Goal: Check status: Check status

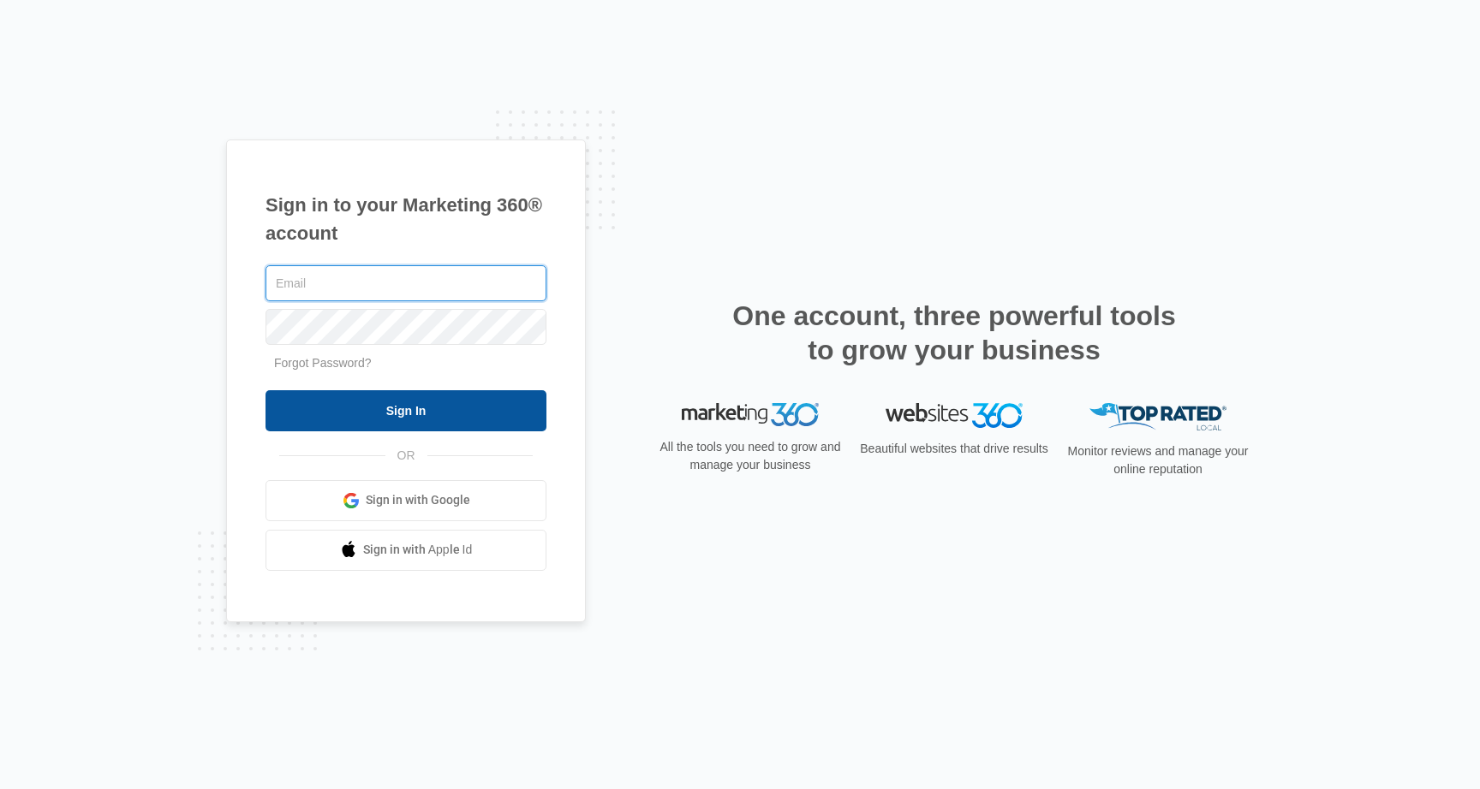
type input "[DOMAIN_NAME][EMAIL_ADDRESS][DOMAIN_NAME]"
click at [481, 402] on input "Sign In" at bounding box center [405, 410] width 281 height 41
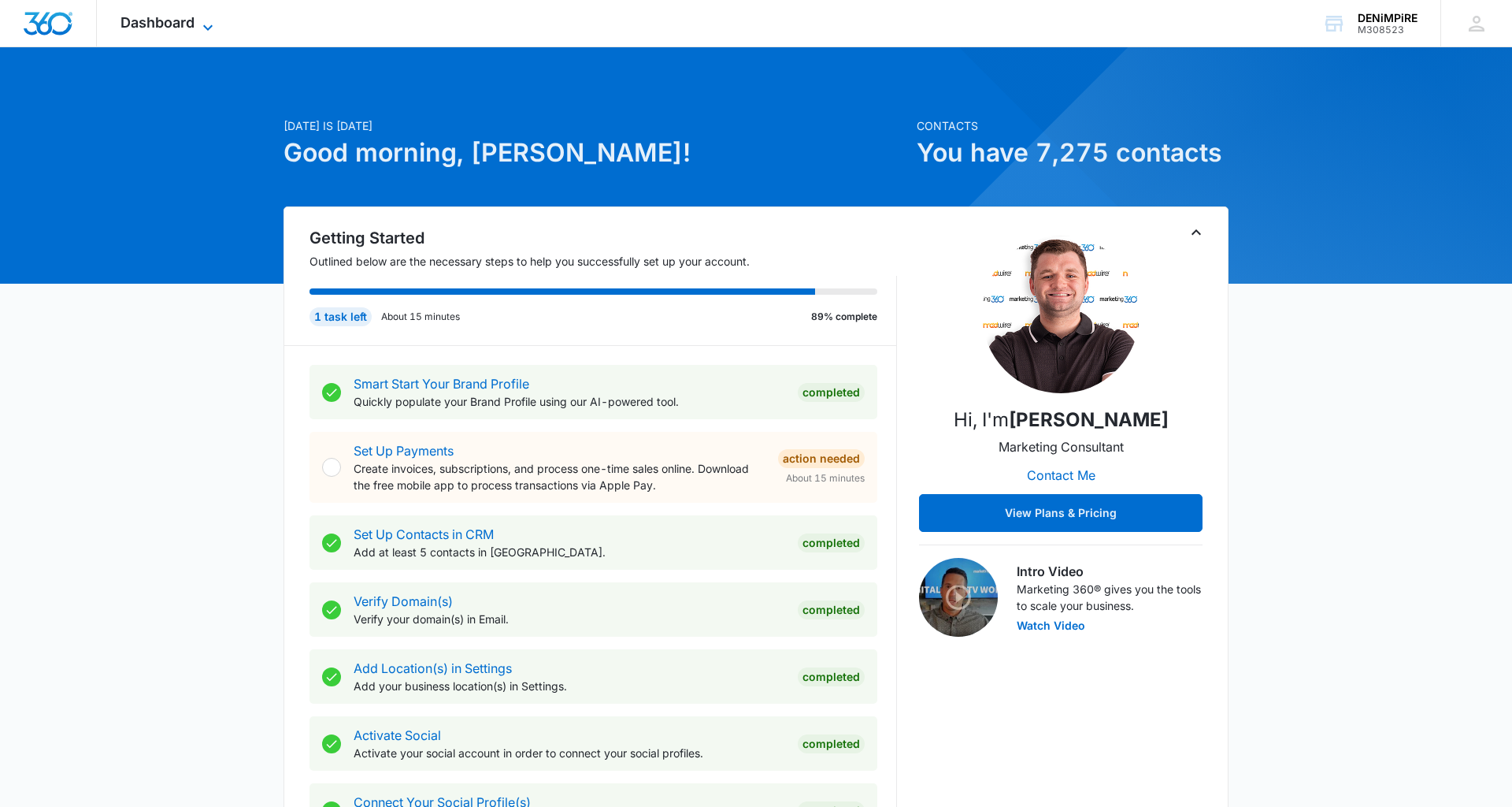
click at [214, 21] on icon at bounding box center [208, 28] width 19 height 19
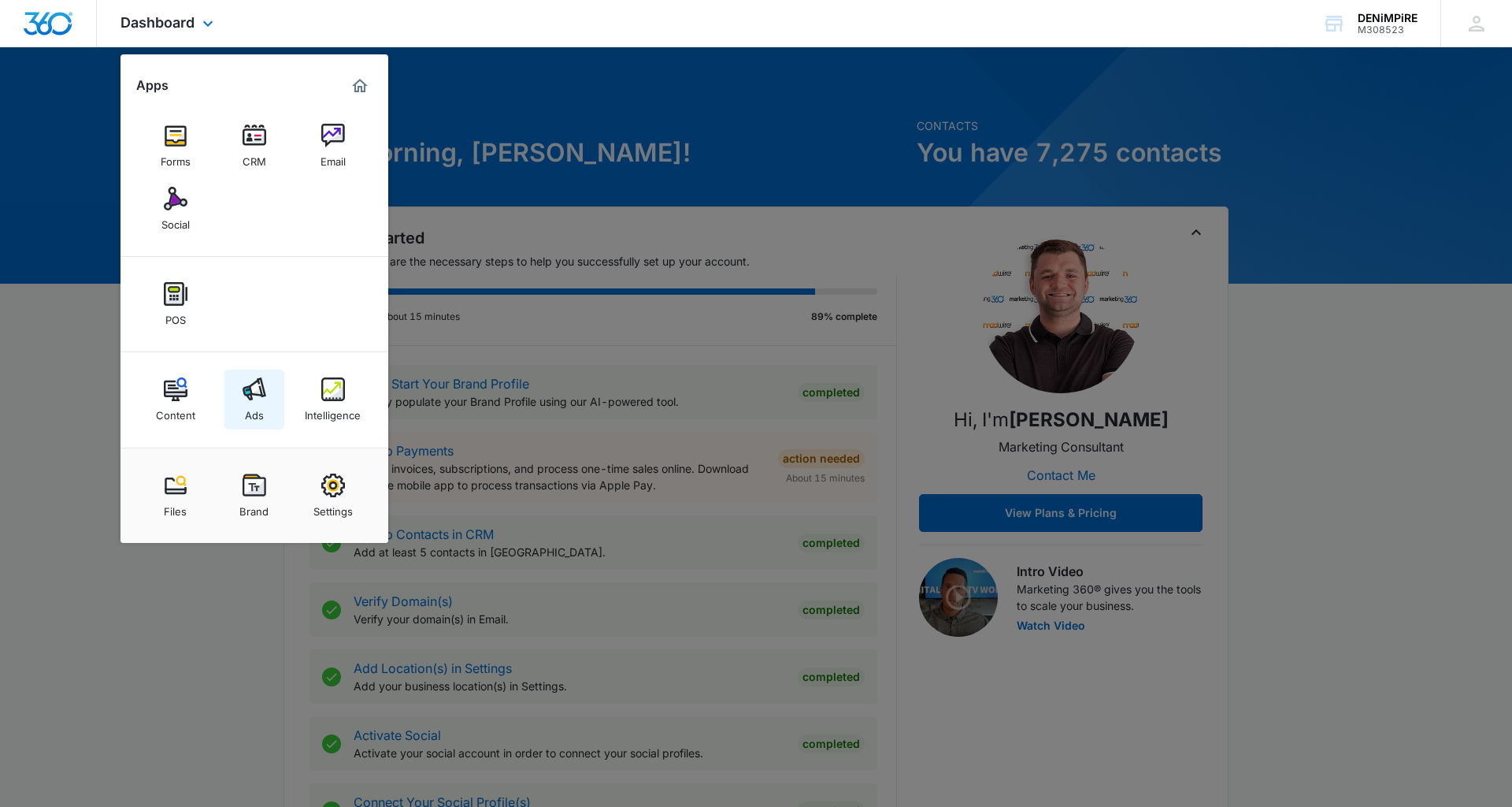
click at [265, 404] on link "Ads" at bounding box center [254, 399] width 60 height 60
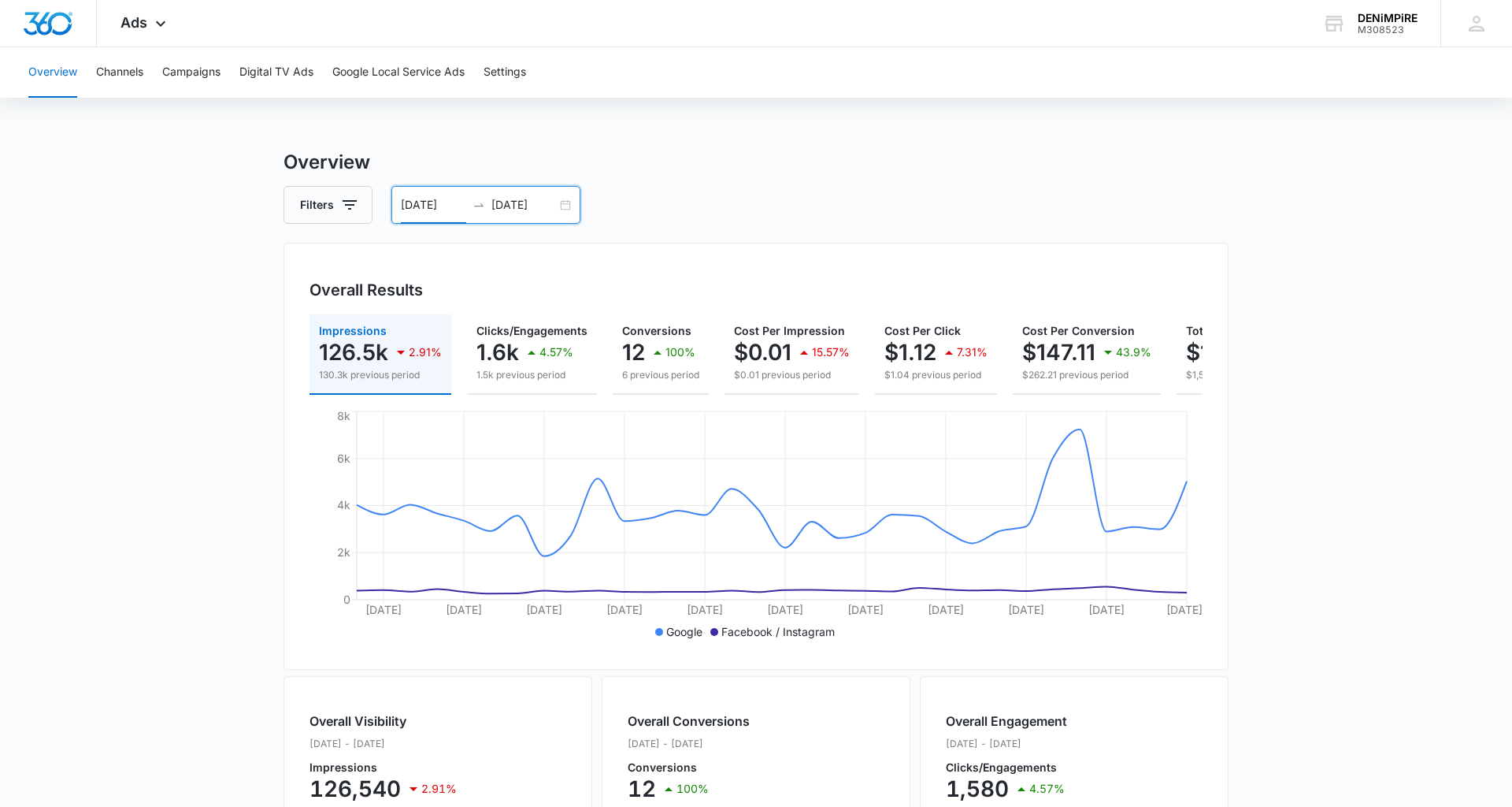
click at [447, 207] on input "03/30/2025" at bounding box center [433, 204] width 65 height 17
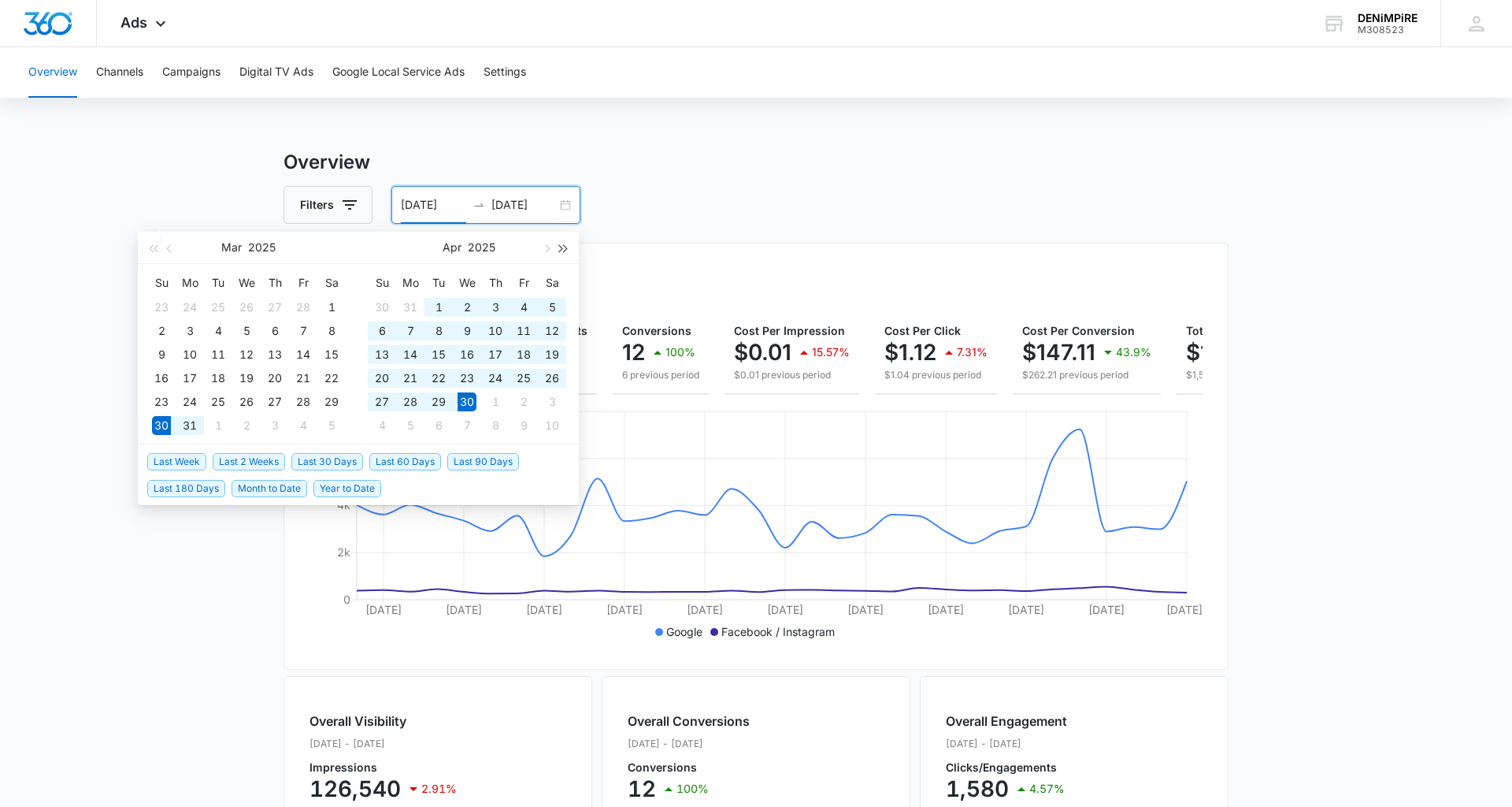
click at [566, 248] on span "button" at bounding box center [564, 248] width 8 height 8
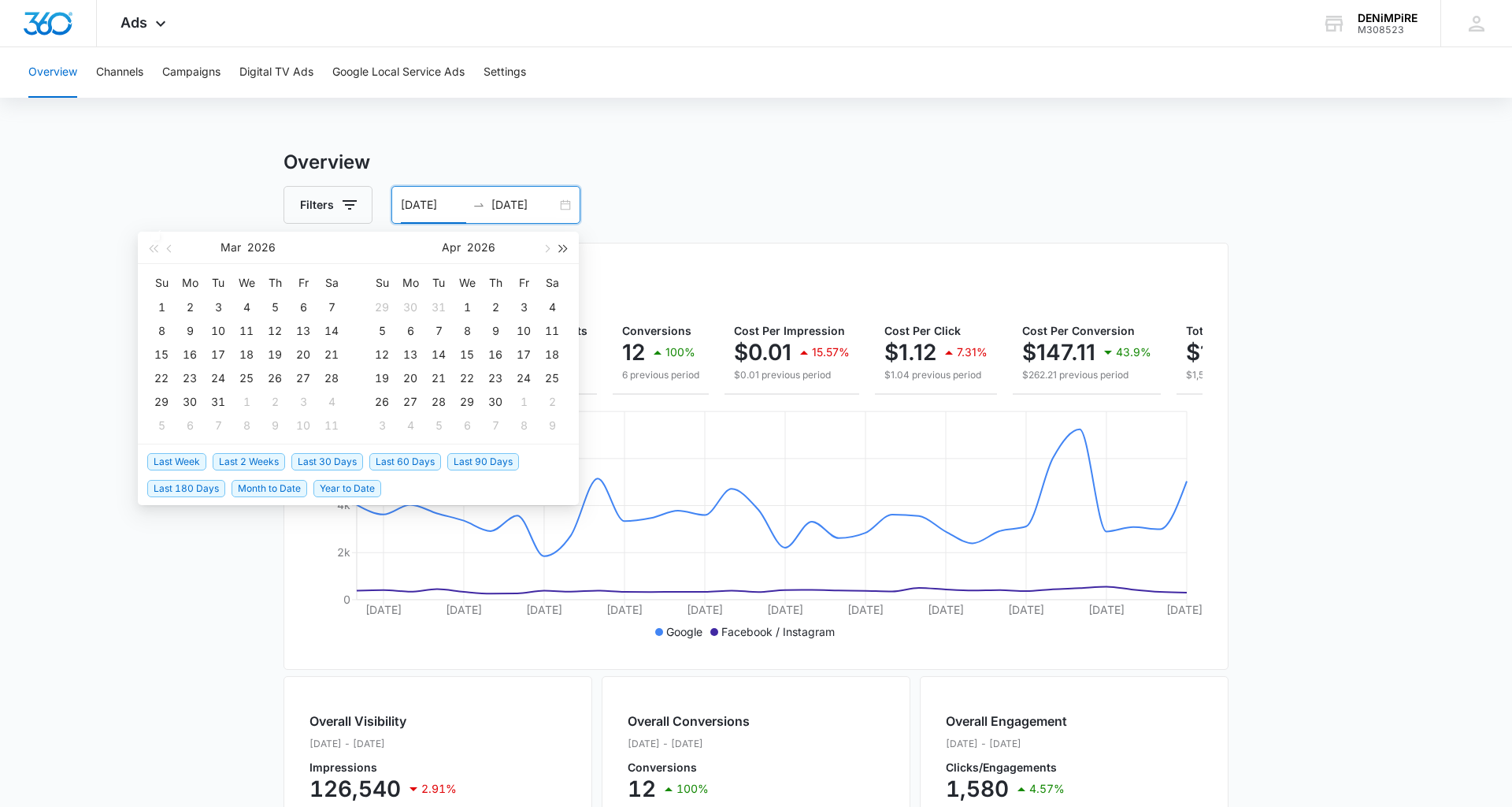
click at [566, 248] on span "button" at bounding box center [564, 248] width 8 height 8
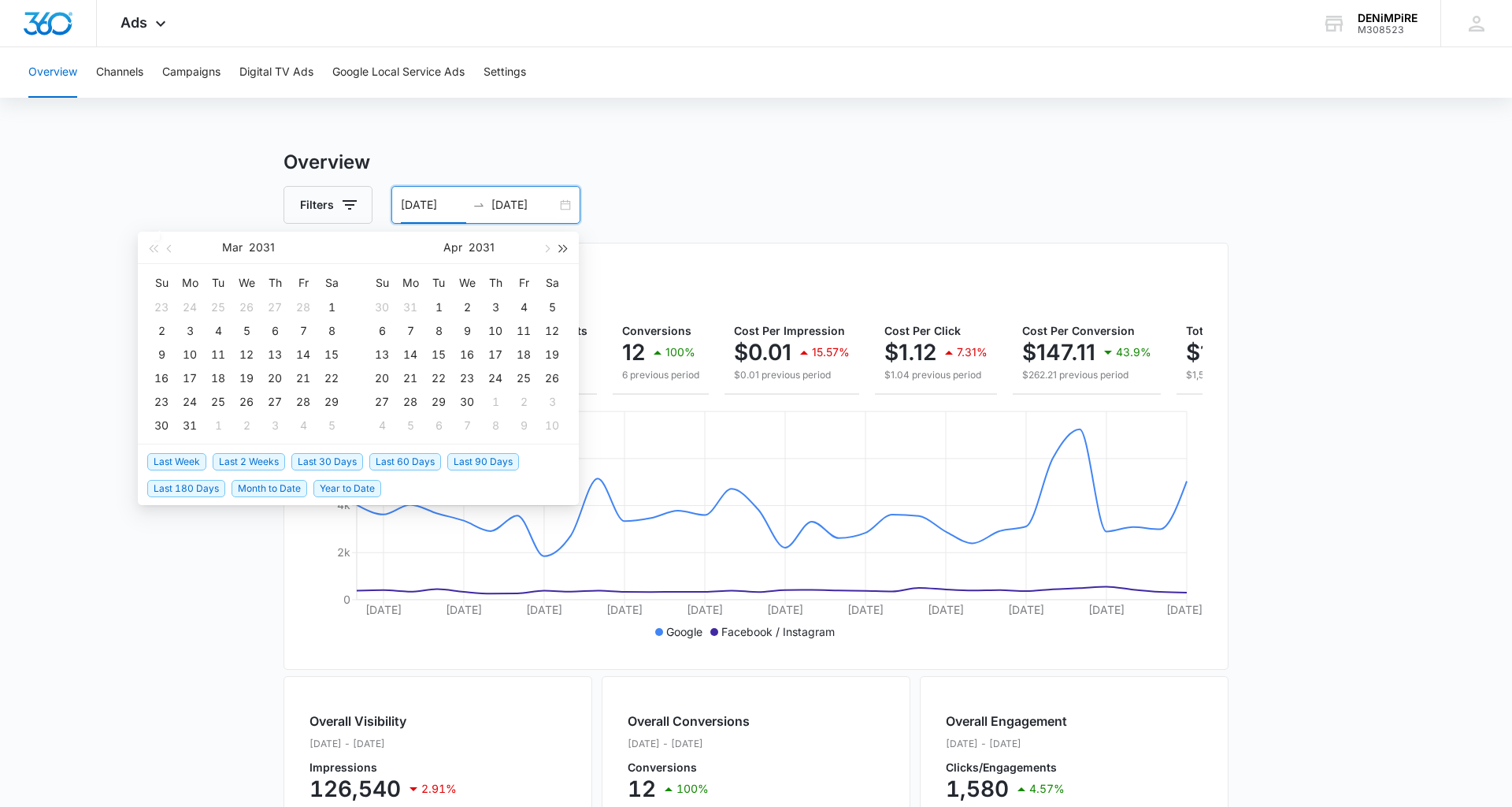
click at [566, 248] on span "button" at bounding box center [564, 248] width 8 height 8
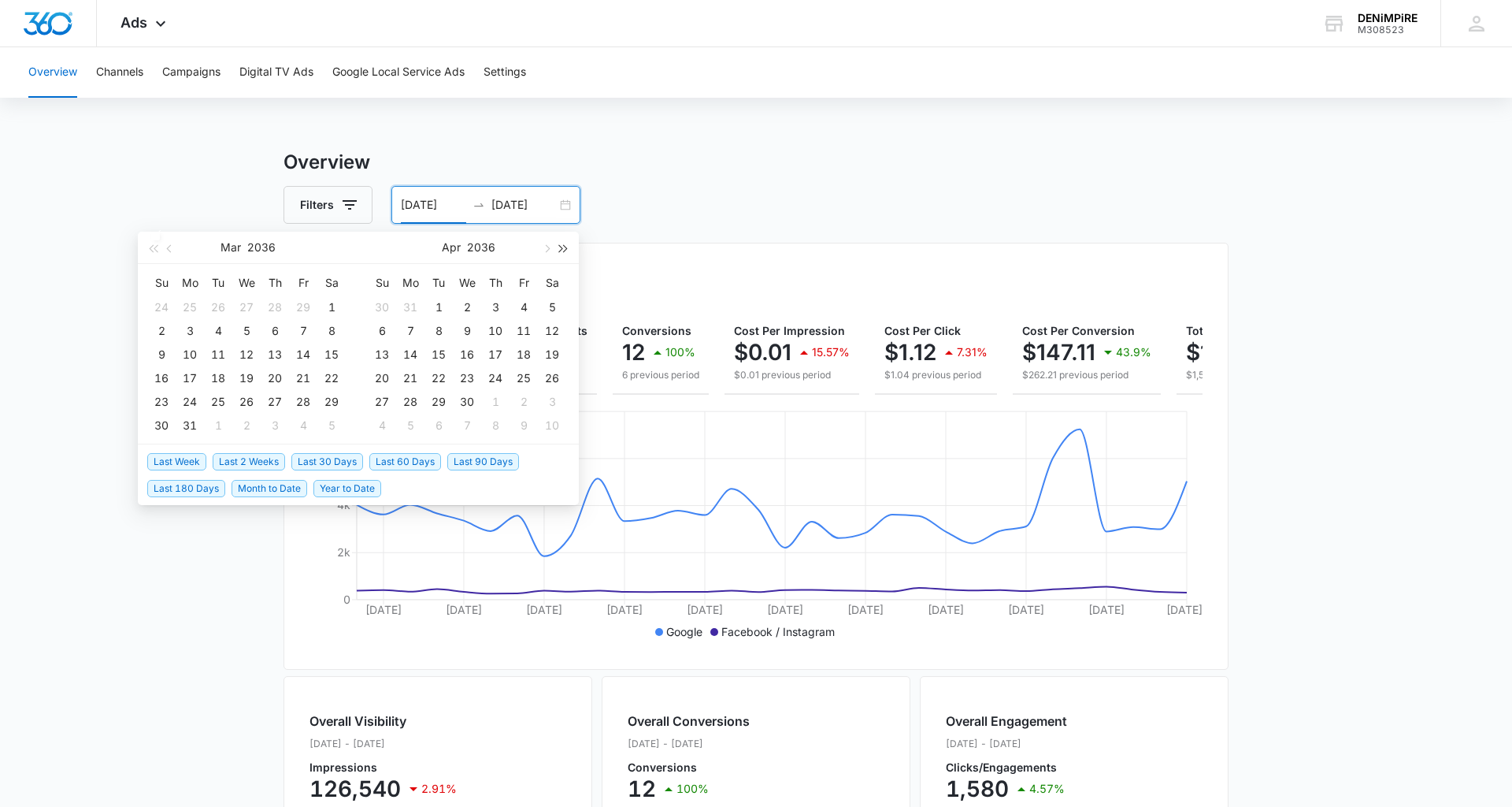
click at [566, 248] on span "button" at bounding box center [564, 248] width 8 height 8
click at [155, 247] on span "button" at bounding box center [153, 248] width 8 height 8
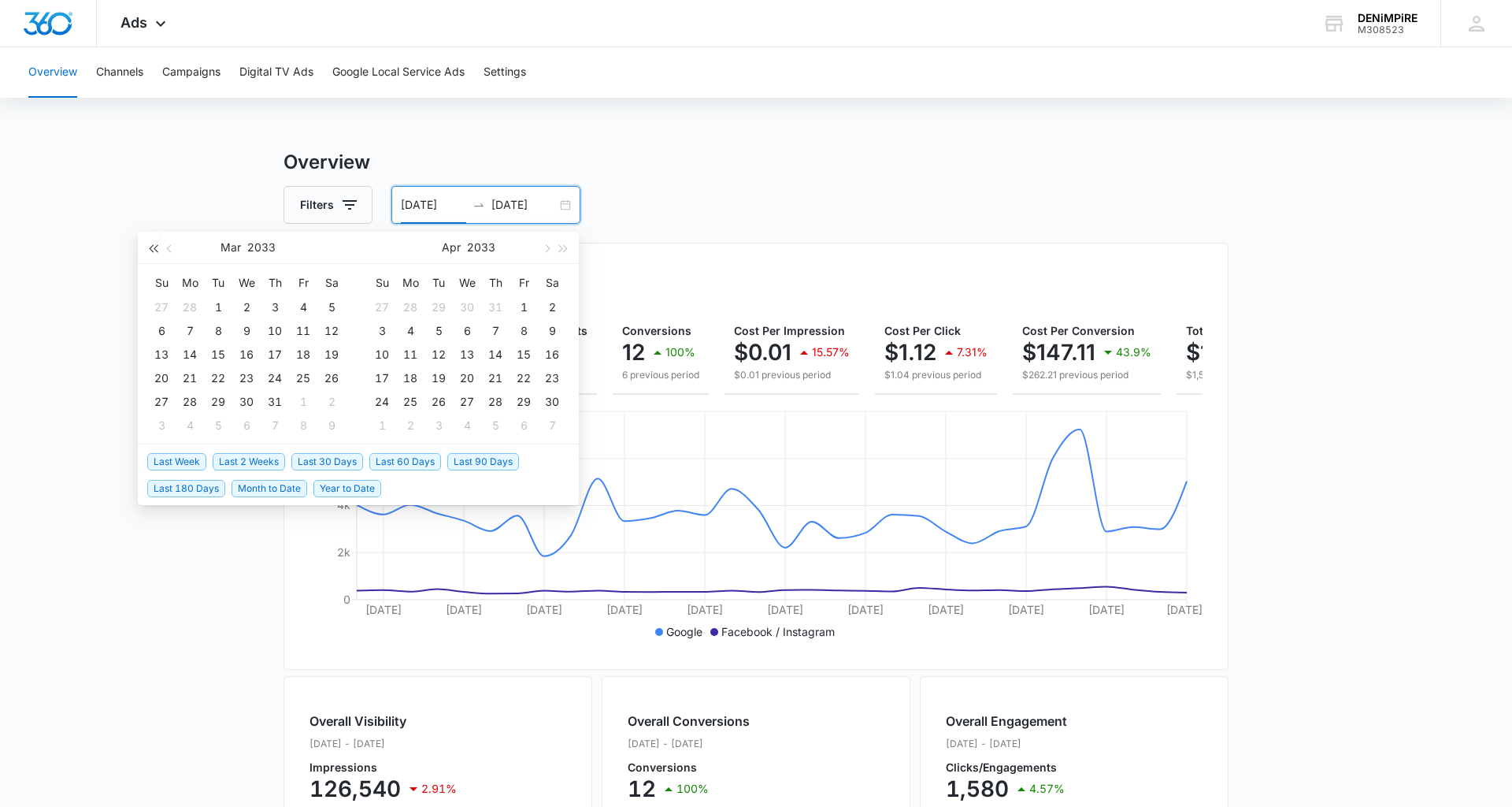
click at [155, 247] on span "button" at bounding box center [153, 248] width 8 height 8
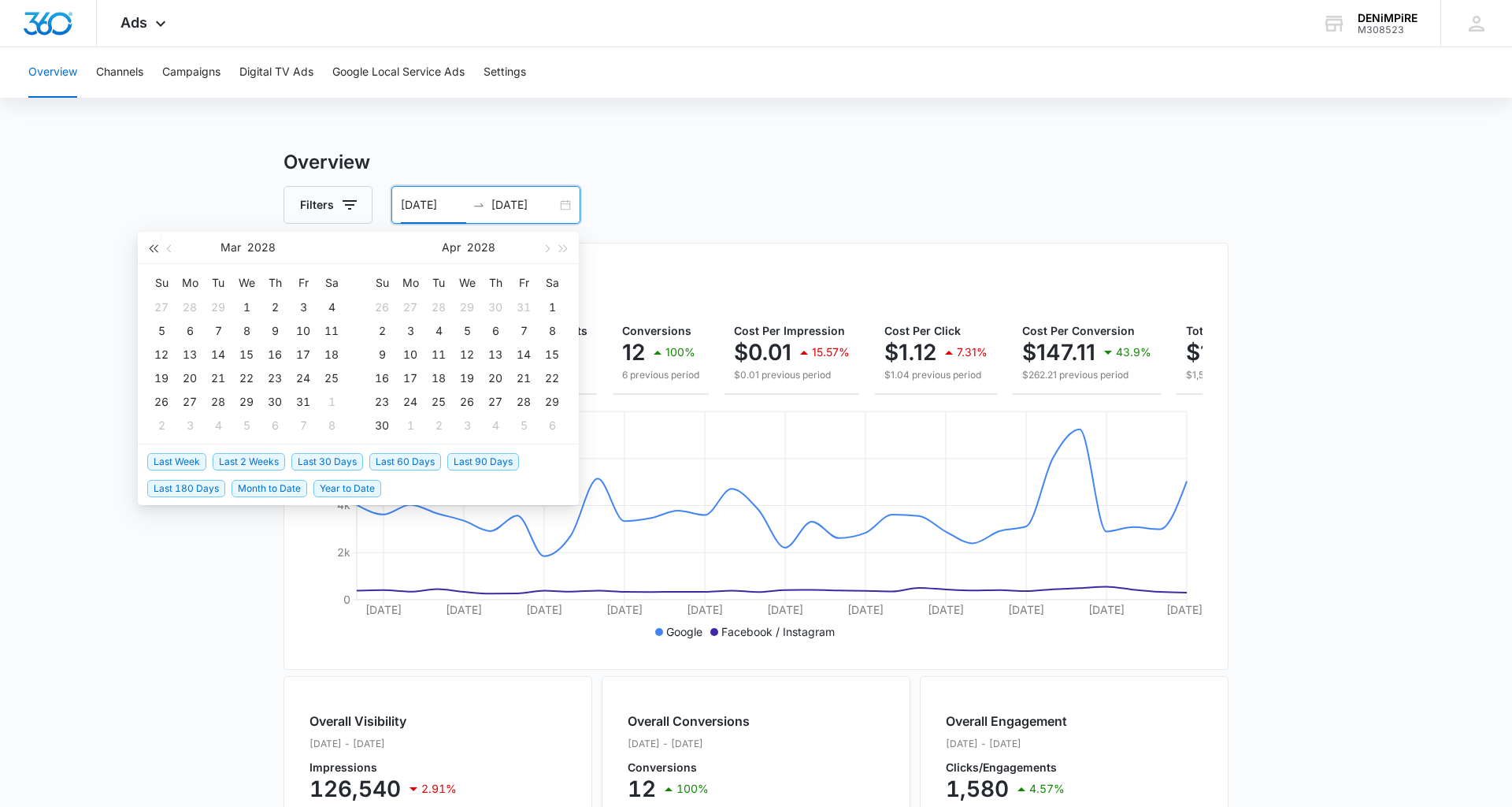
click at [155, 247] on span "button" at bounding box center [153, 248] width 8 height 8
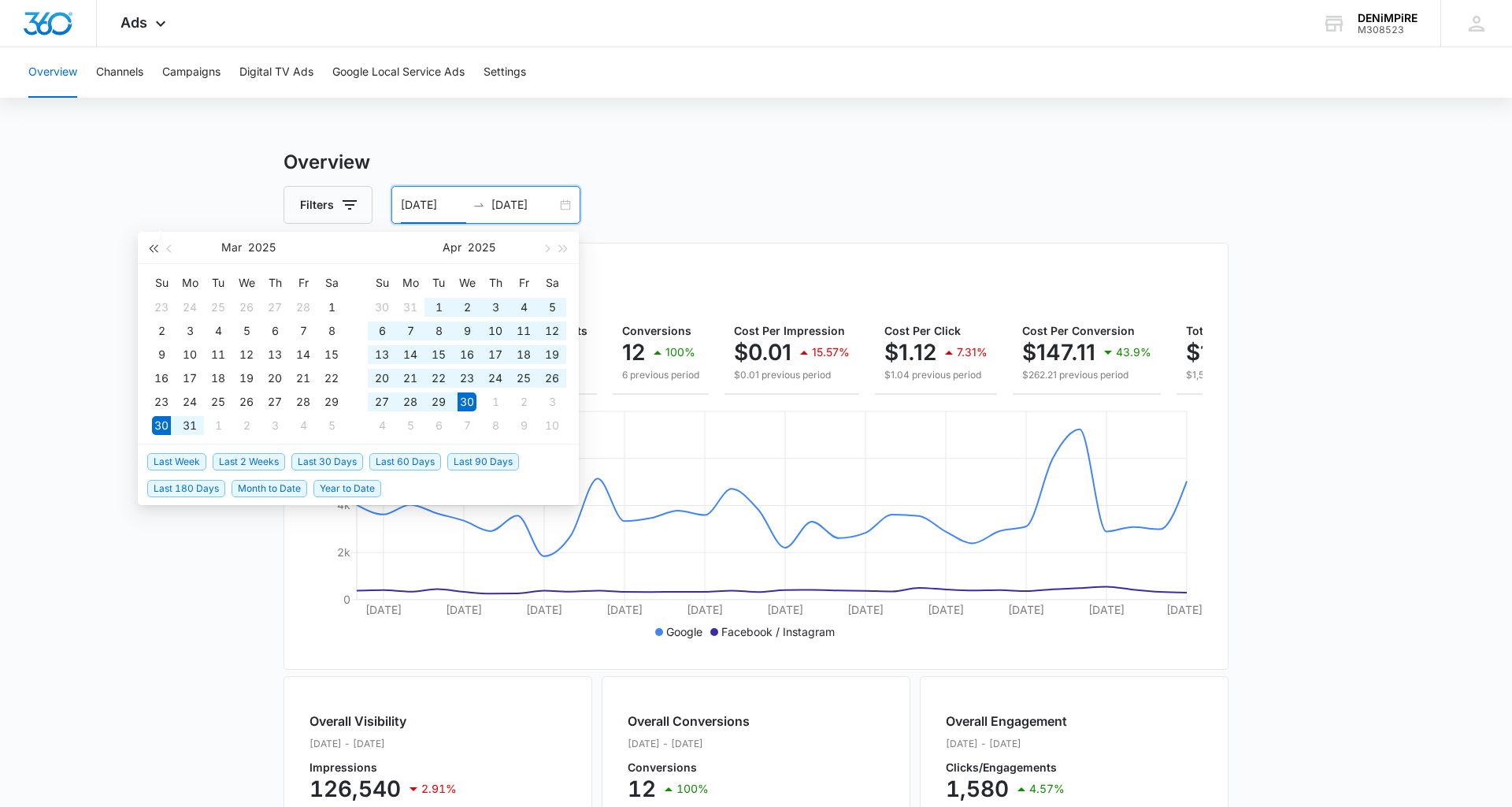
click at [155, 247] on span "button" at bounding box center [153, 248] width 8 height 8
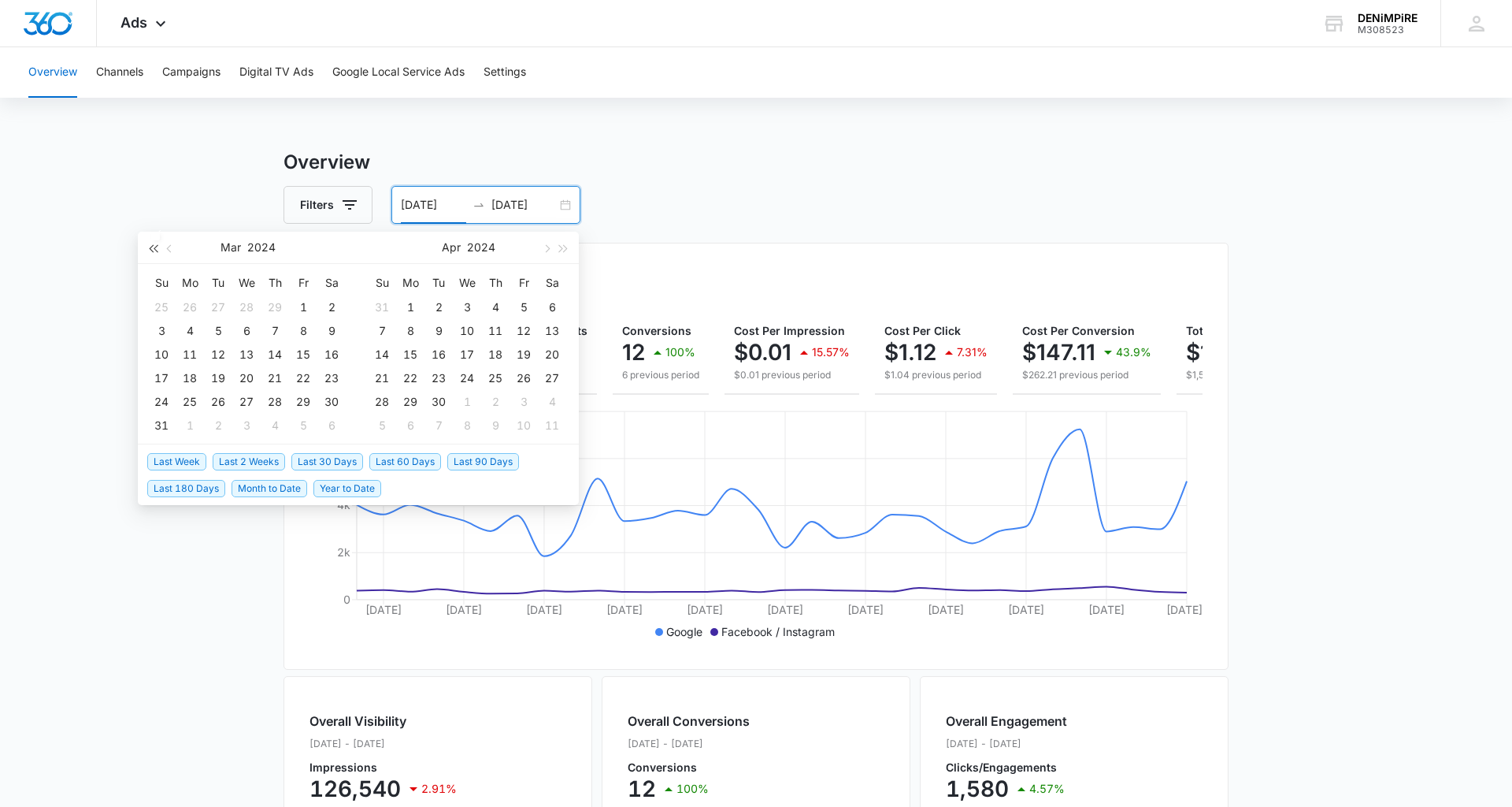
click at [155, 247] on span "button" at bounding box center [153, 248] width 8 height 8
click at [564, 246] on span "button" at bounding box center [564, 248] width 8 height 8
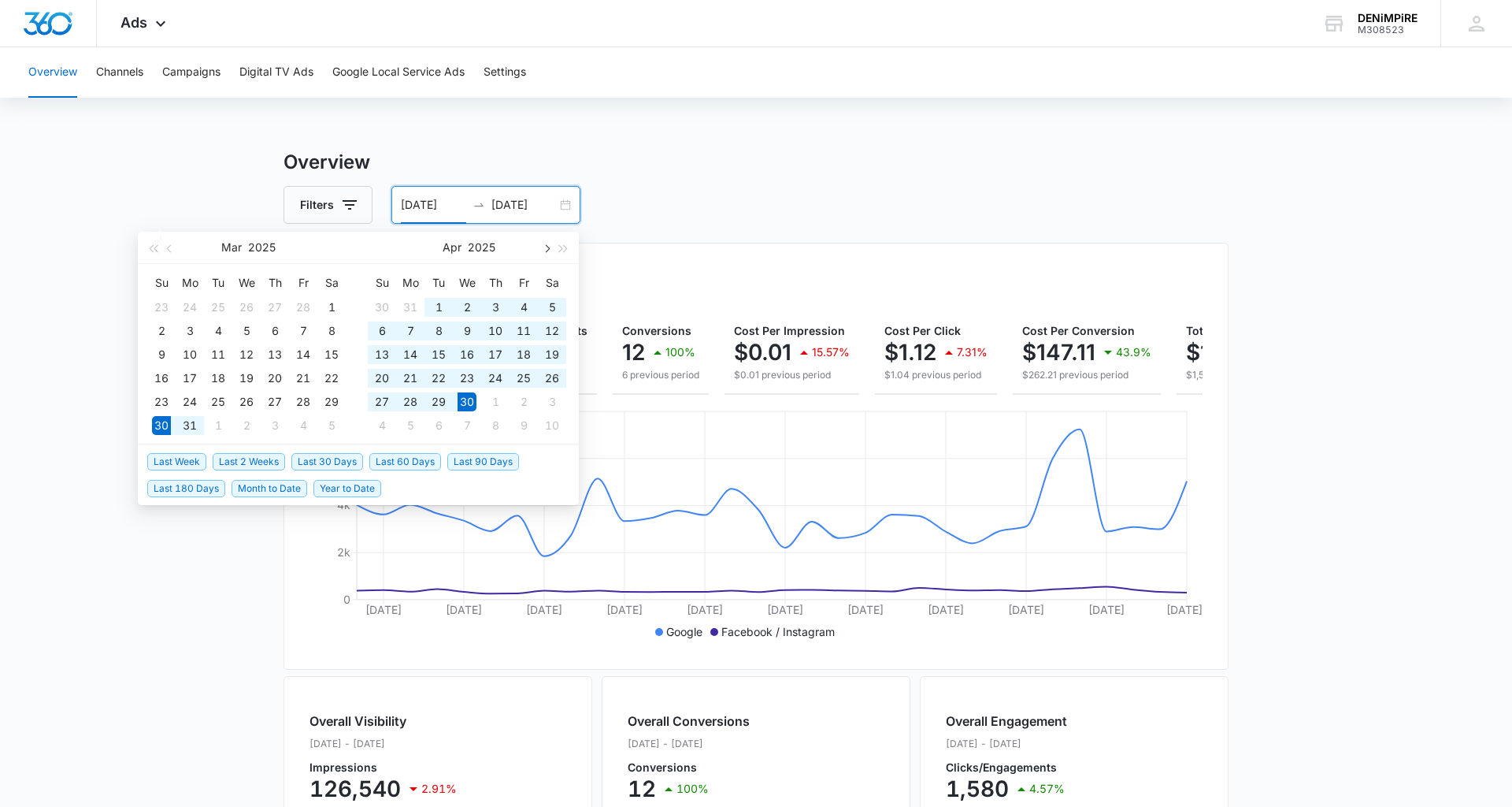
click at [545, 244] on span "button" at bounding box center [545, 248] width 8 height 8
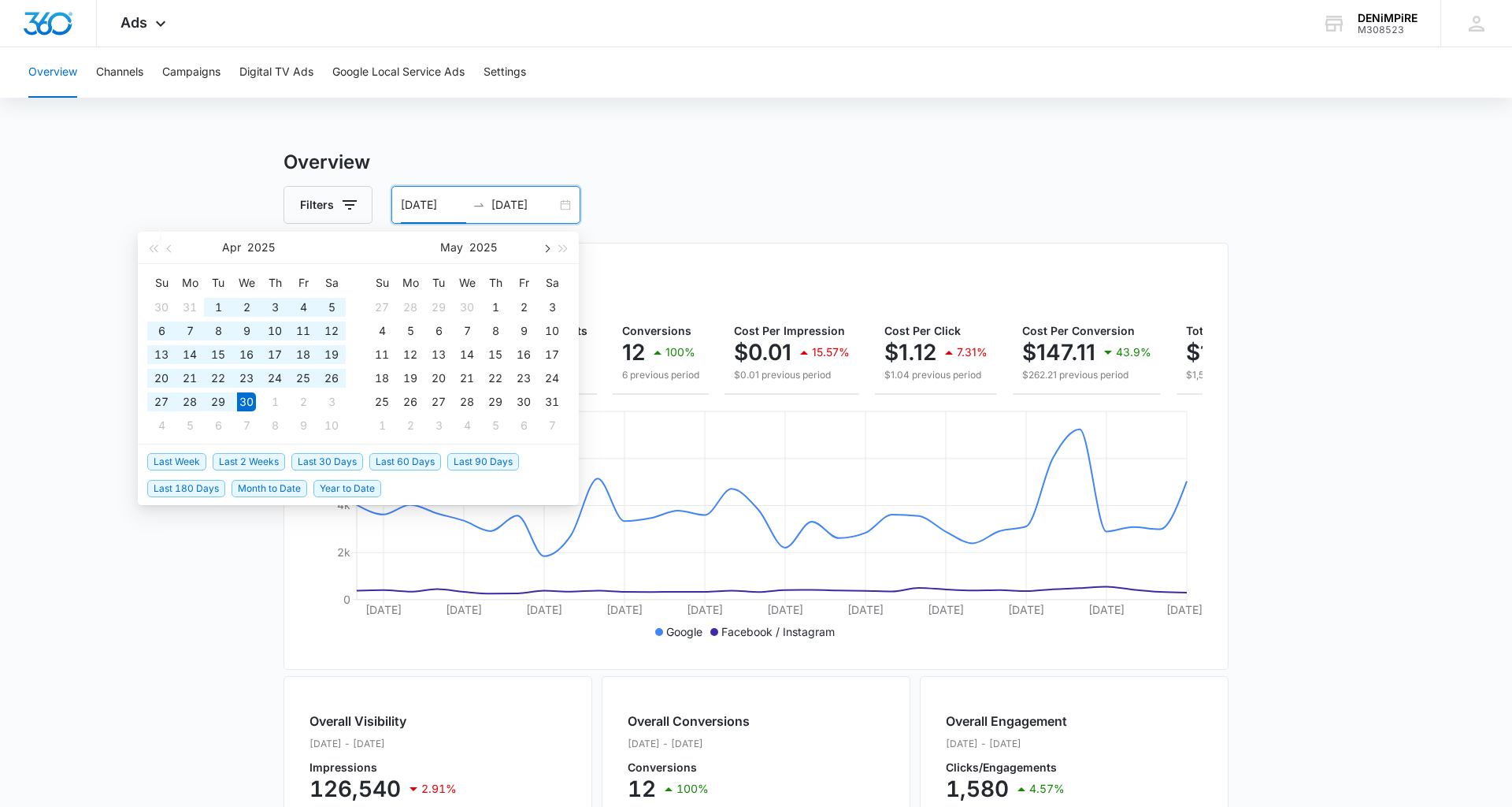
click at [545, 244] on span "button" at bounding box center [545, 248] width 8 height 8
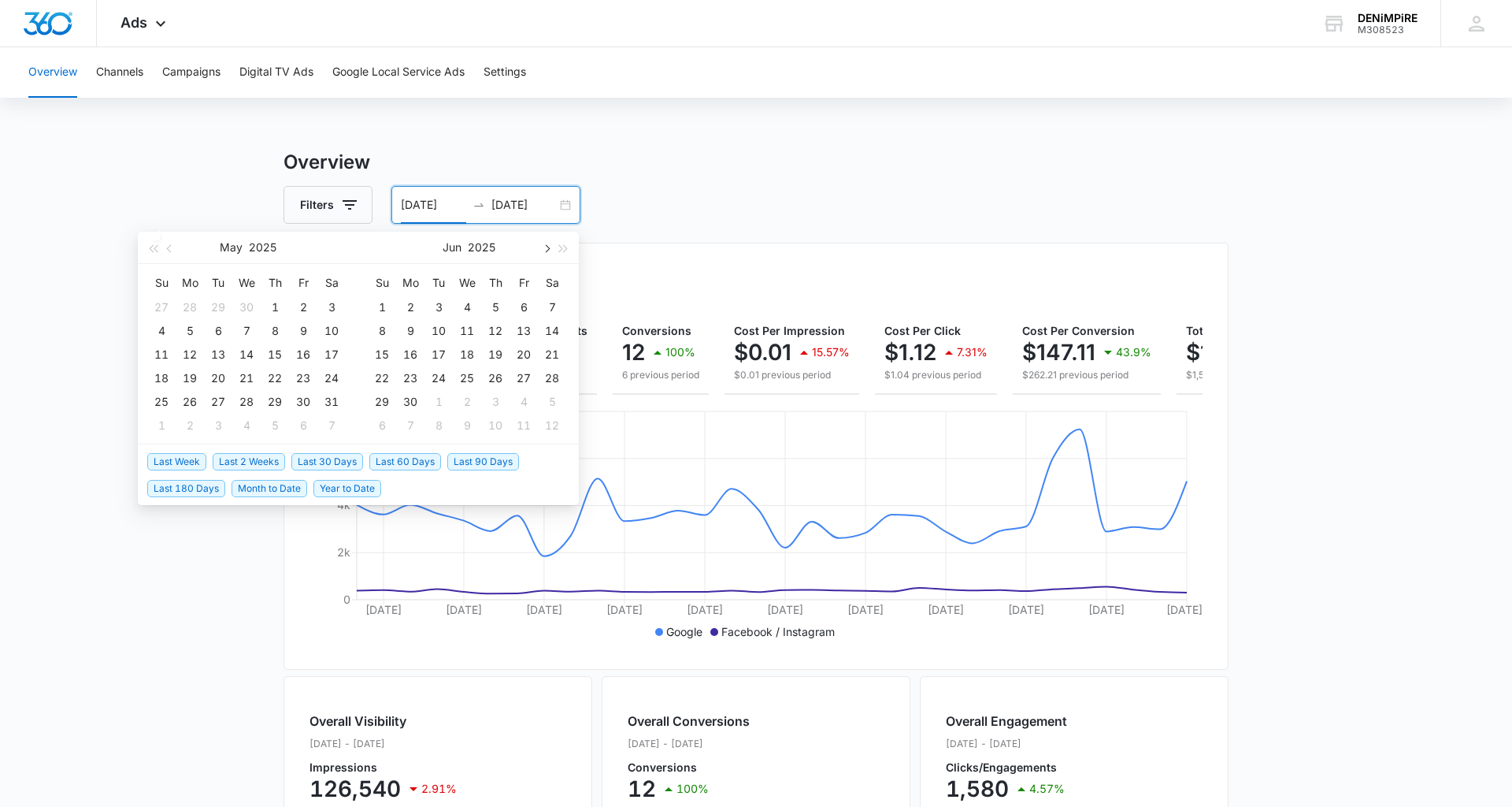
click at [545, 244] on span "button" at bounding box center [545, 248] width 8 height 8
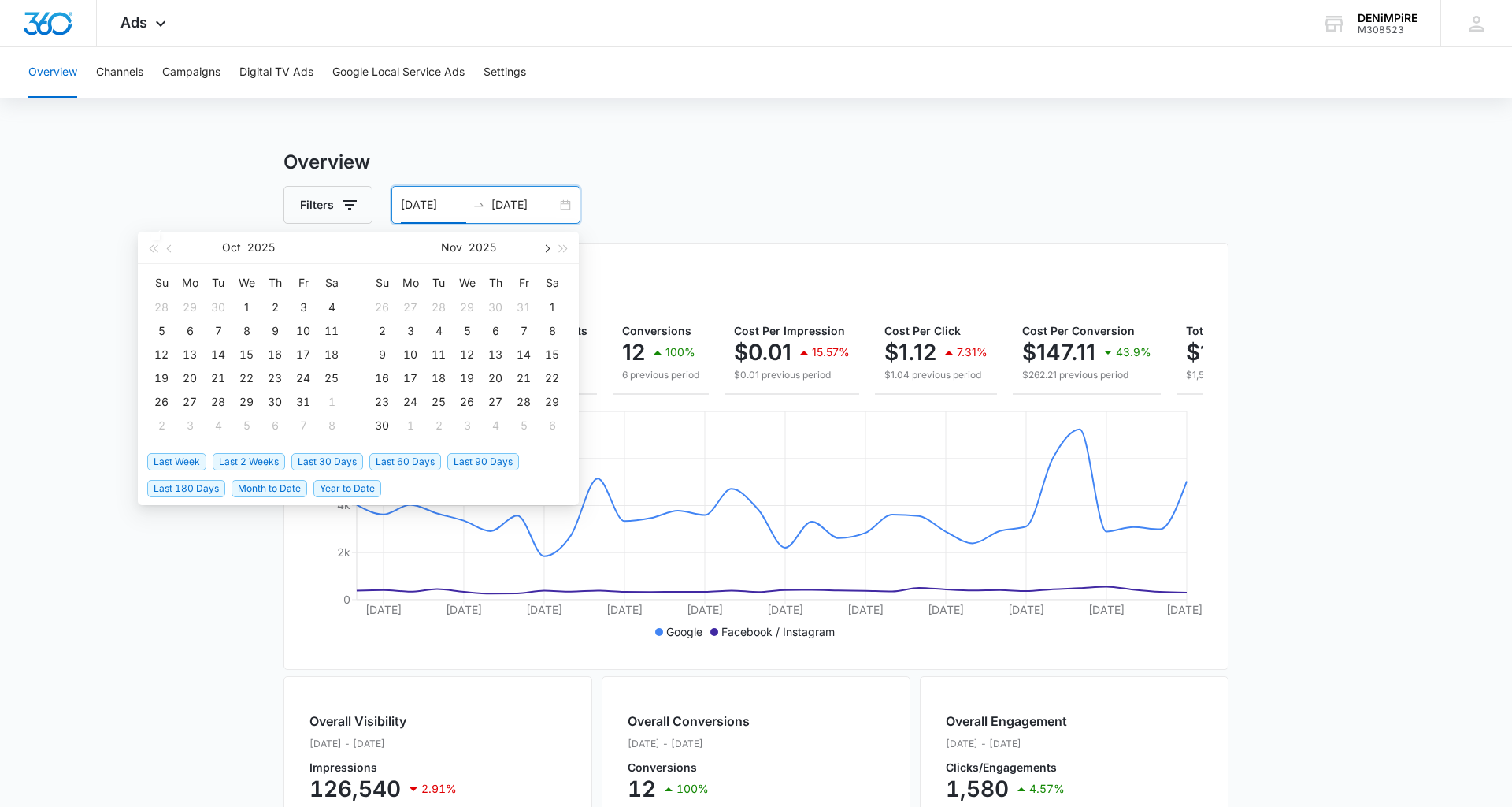
click at [545, 244] on span "button" at bounding box center [545, 248] width 8 height 8
click at [172, 251] on button "button" at bounding box center [170, 248] width 17 height 31
type input "08/01/2025"
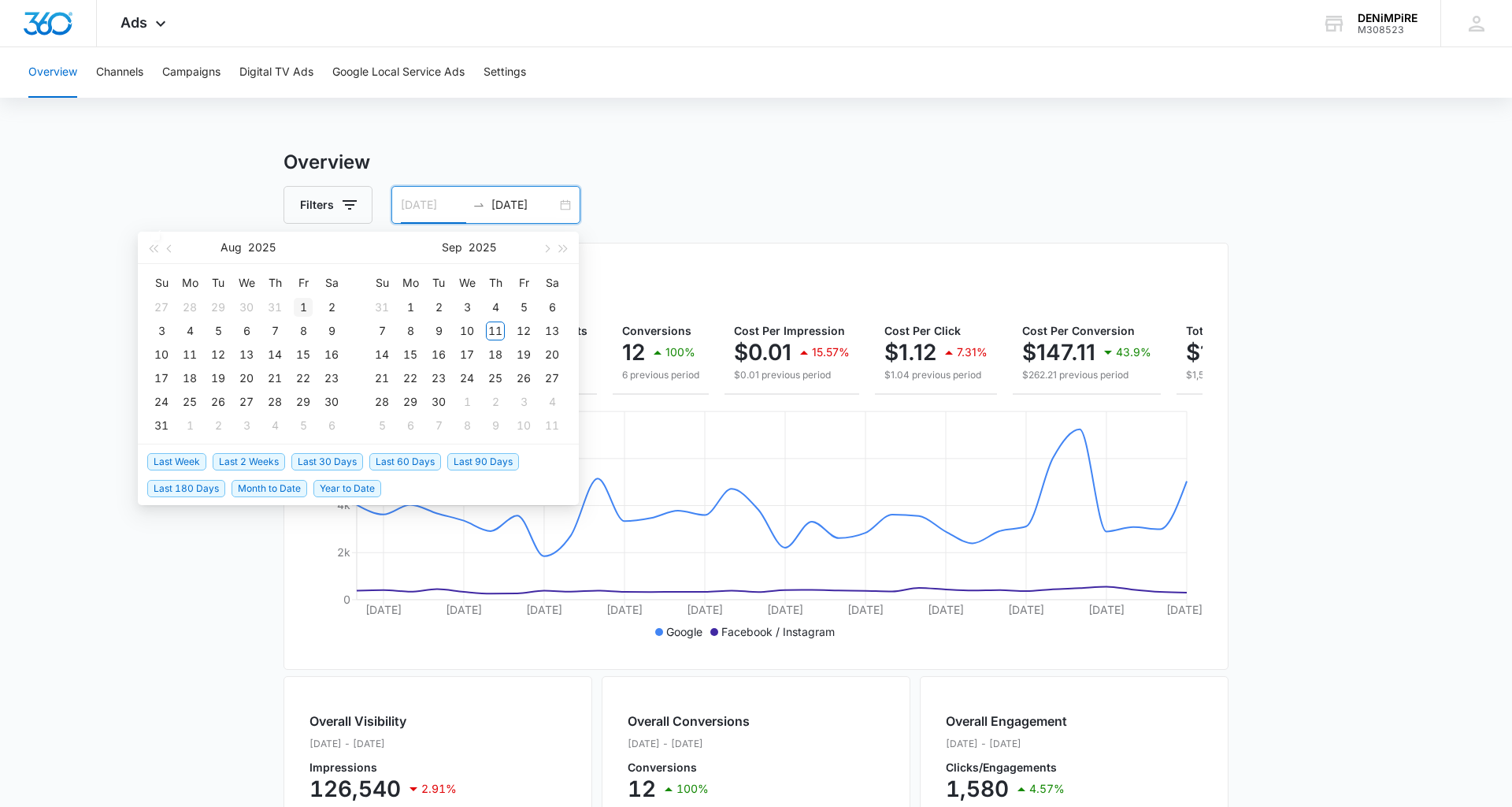
click at [301, 301] on div "1" at bounding box center [303, 307] width 19 height 19
click at [547, 245] on button "button" at bounding box center [545, 248] width 17 height 31
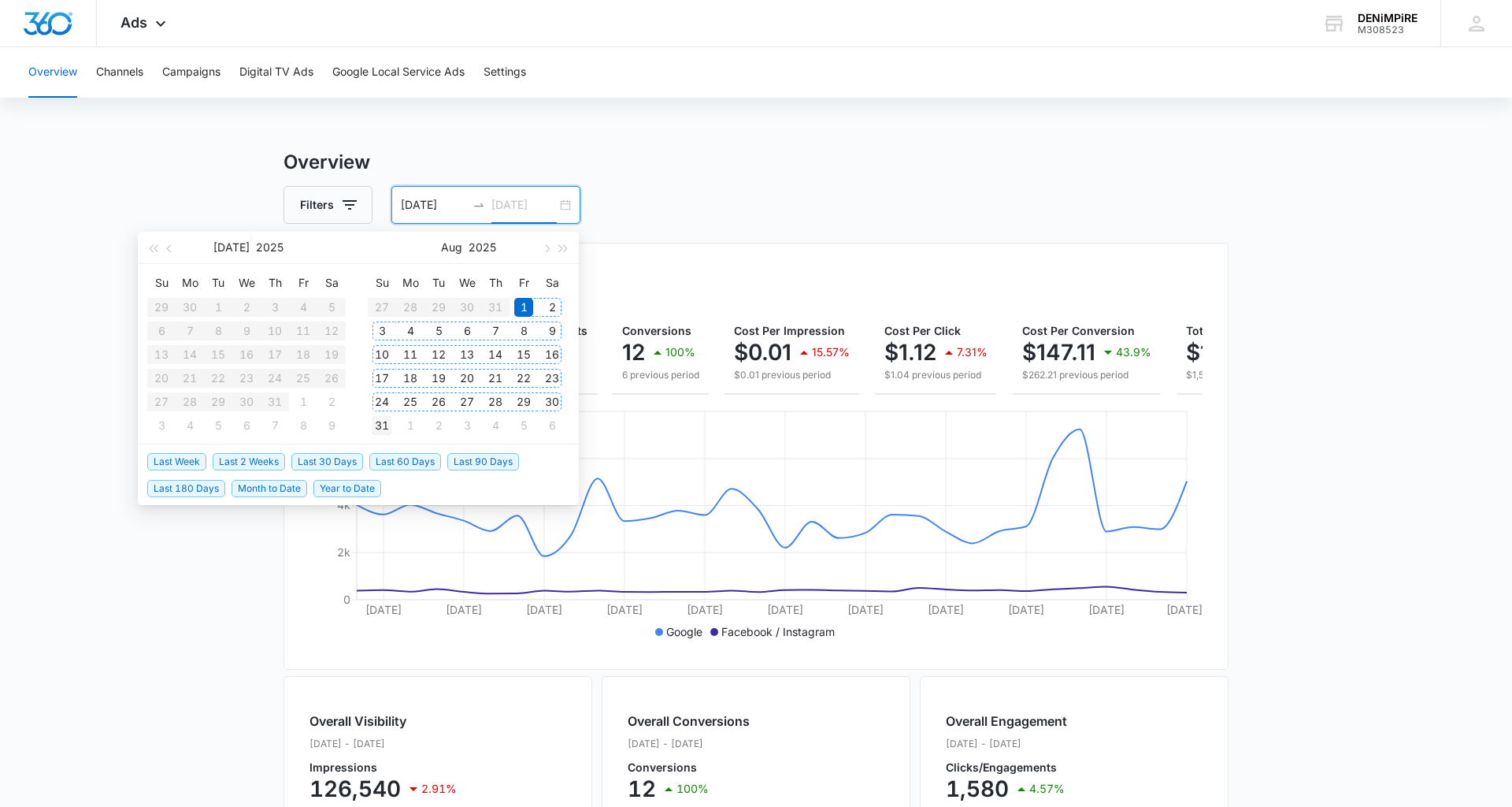
type input "08/31/2025"
click at [391, 421] on div "31" at bounding box center [382, 425] width 19 height 19
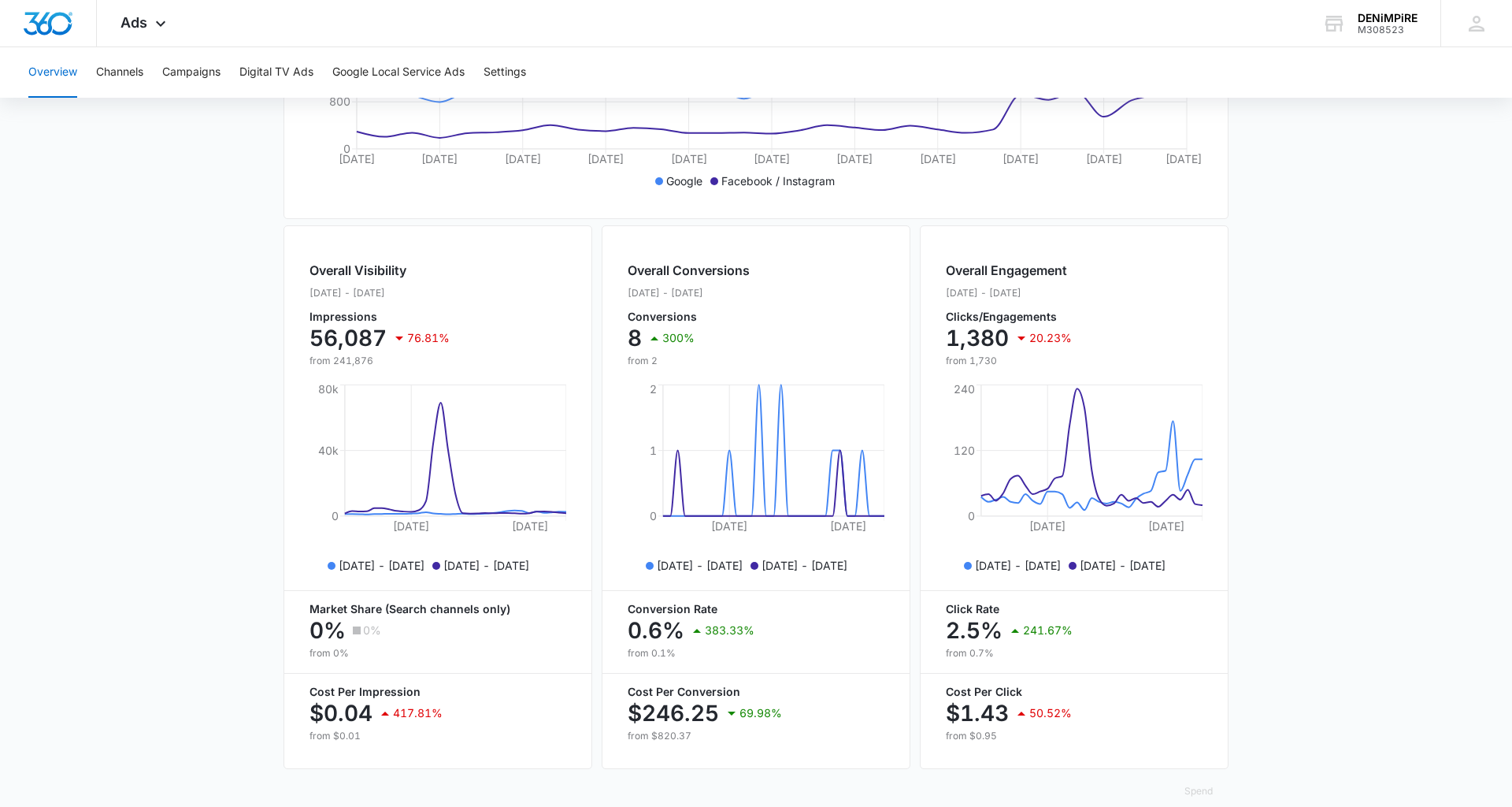
scroll to position [469, 0]
